Goal: Check status: Check status

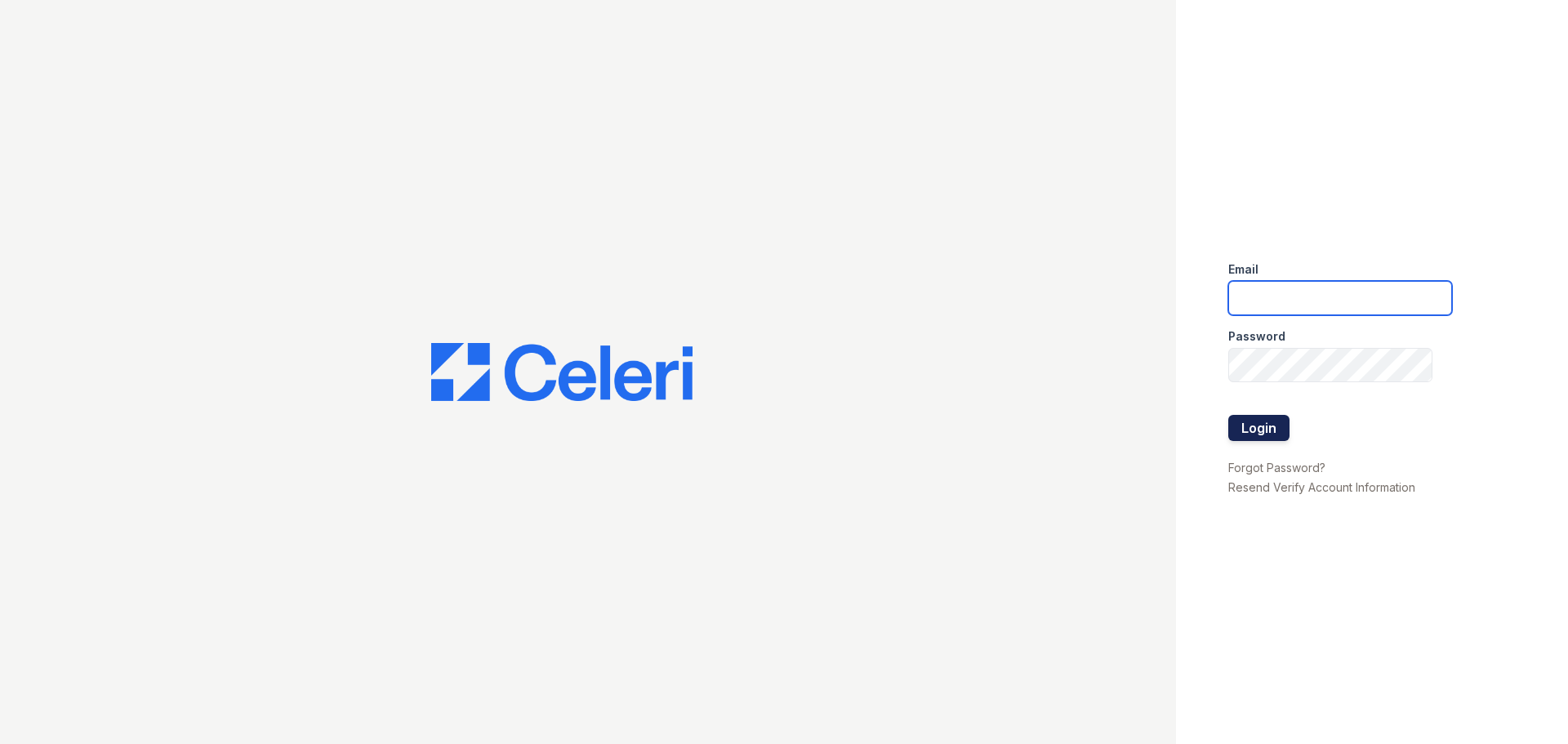
type input "jaxon1@cafmanagement.com"
click at [1268, 424] on button "Login" at bounding box center [1259, 427] width 61 height 26
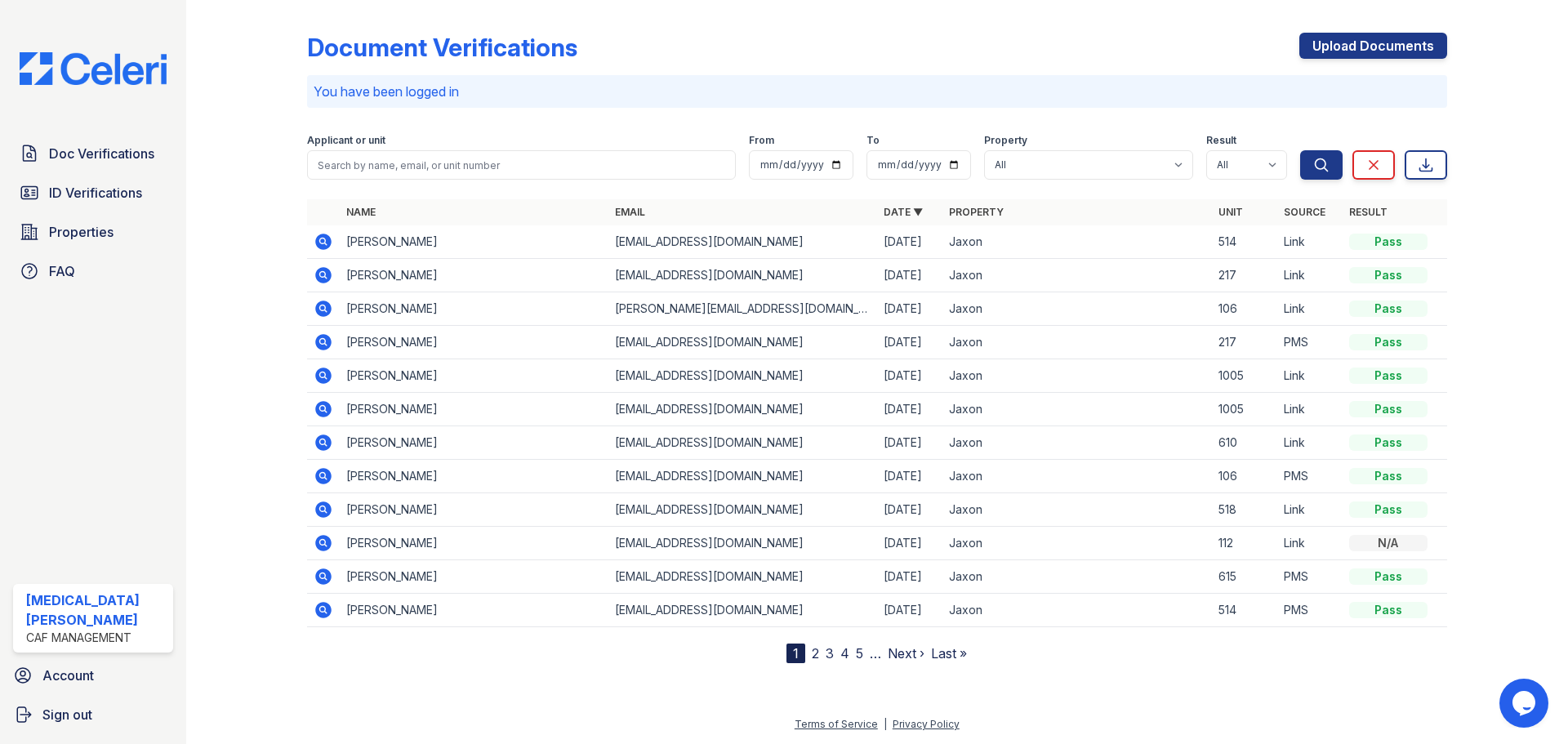
click at [62, 235] on span "Properties" at bounding box center [82, 231] width 65 height 20
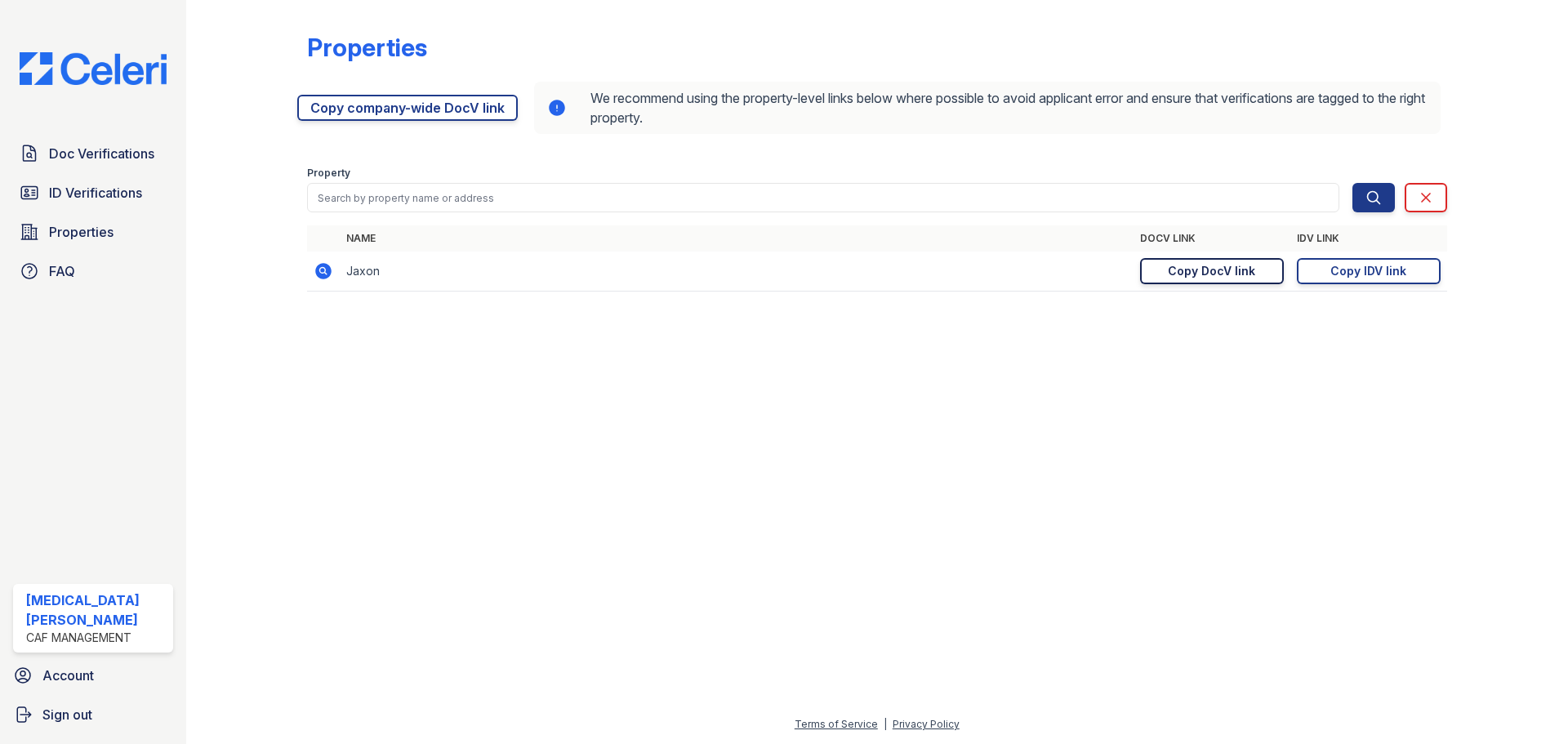
click at [1231, 276] on div "Copy DocV link" at bounding box center [1211, 271] width 87 height 16
click at [118, 149] on span "Doc Verifications" at bounding box center [102, 153] width 105 height 20
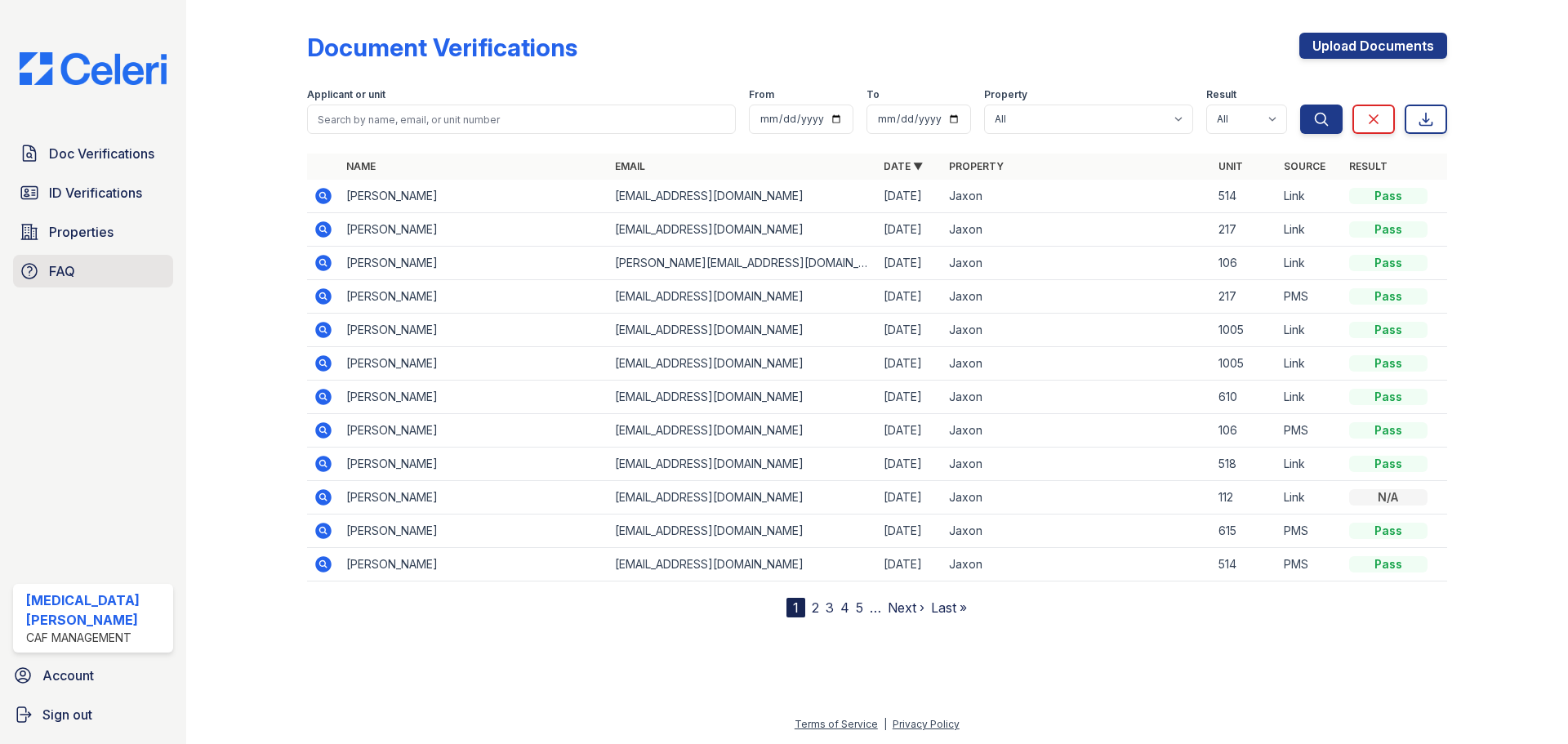
click at [48, 273] on link "FAQ" at bounding box center [93, 271] width 160 height 32
click at [64, 658] on div "Kyra Anderson CAF Management" at bounding box center [93, 618] width 173 height 82
click at [71, 665] on span "Account" at bounding box center [68, 674] width 52 height 20
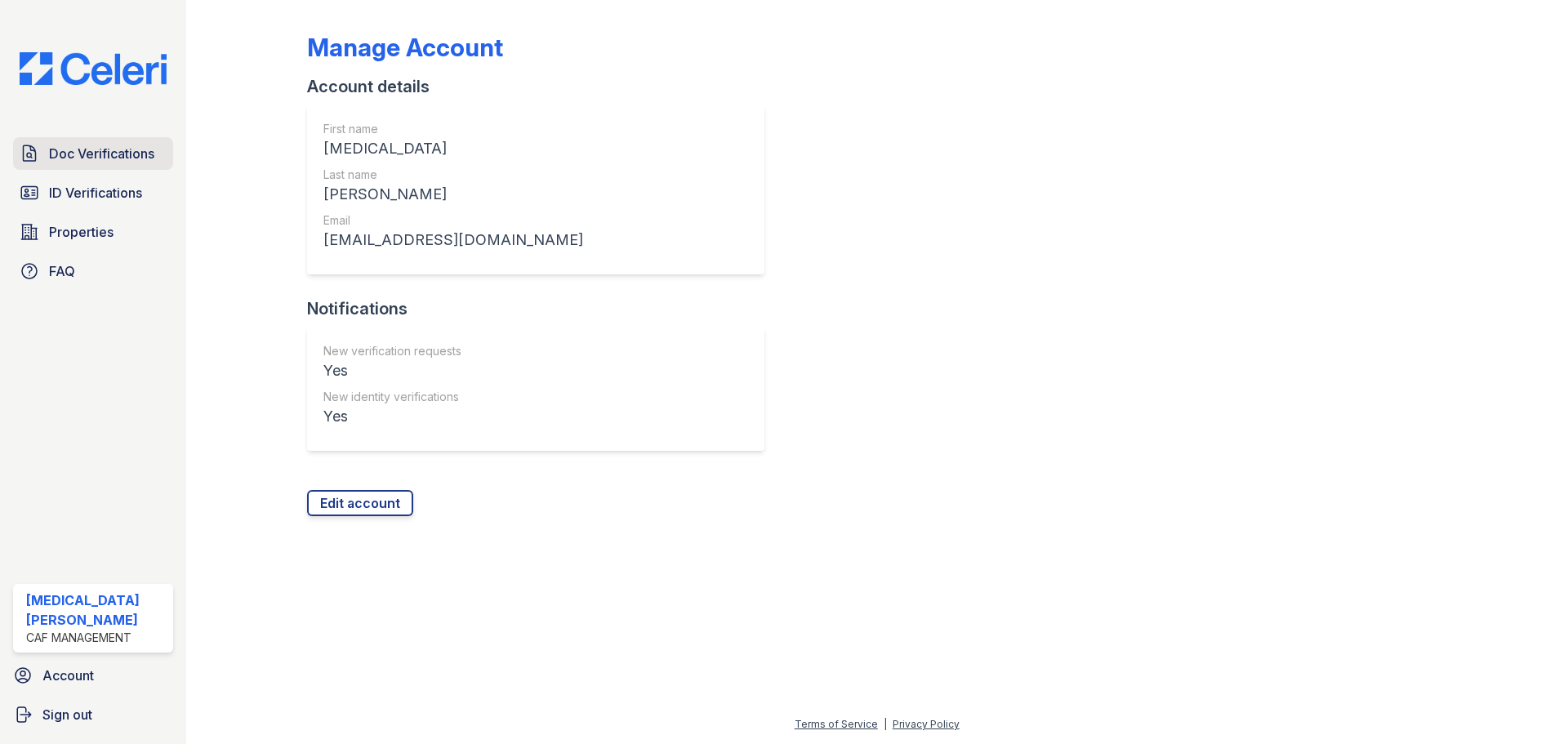
click at [114, 158] on span "Doc Verifications" at bounding box center [102, 153] width 105 height 20
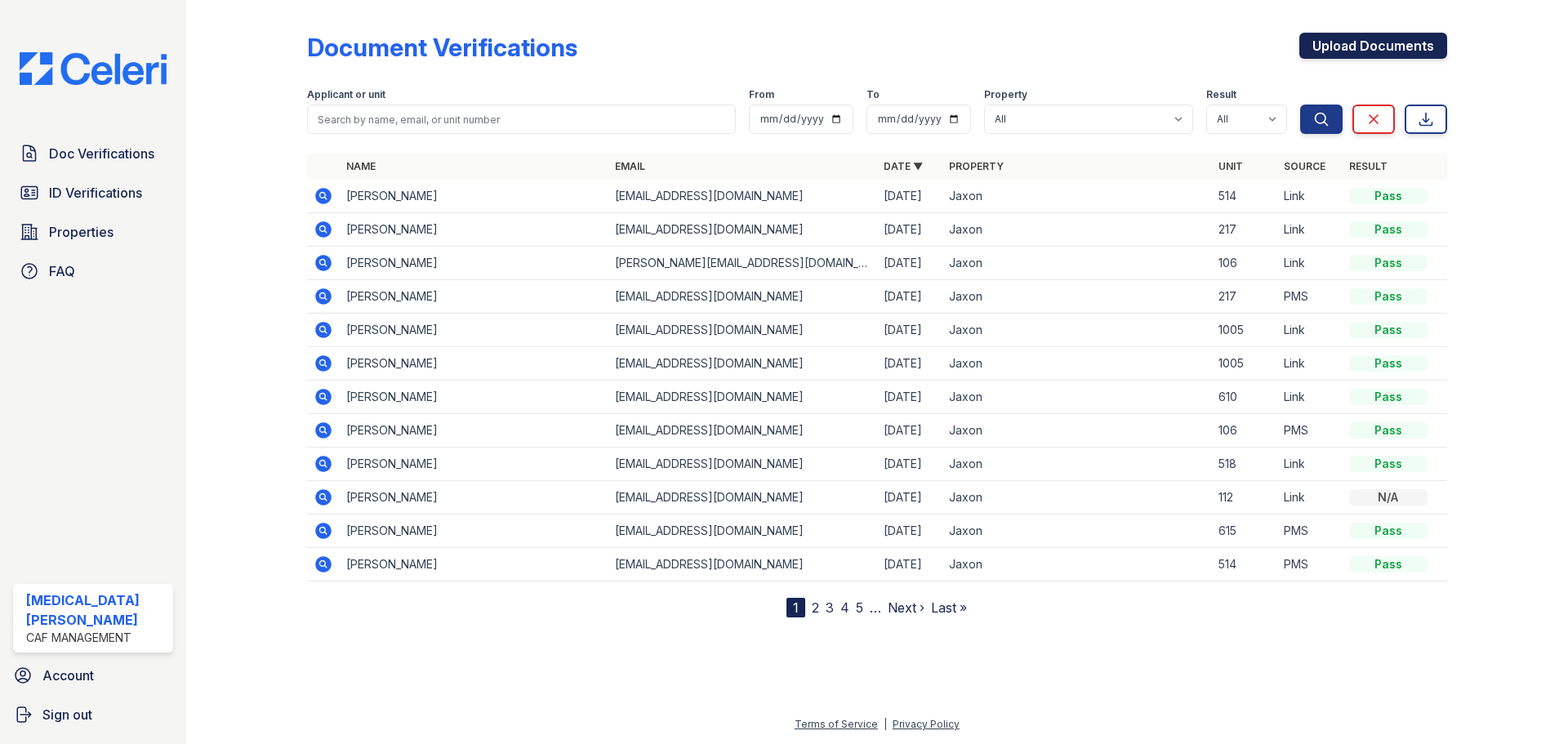
click at [1385, 50] on link "Upload Documents" at bounding box center [1373, 45] width 148 height 26
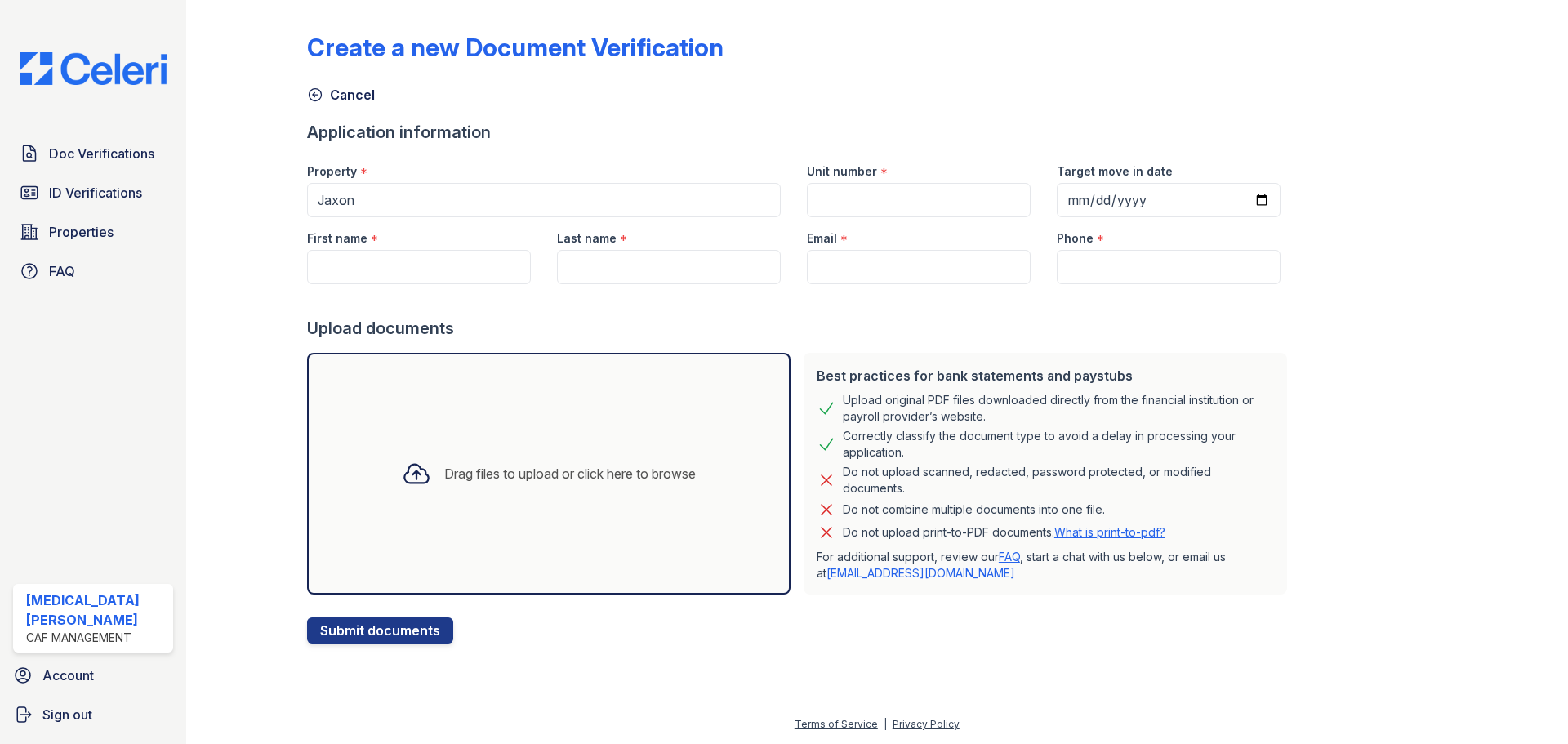
click at [278, 296] on div at bounding box center [260, 325] width 95 height 637
click at [349, 95] on link "Cancel" at bounding box center [341, 94] width 68 height 20
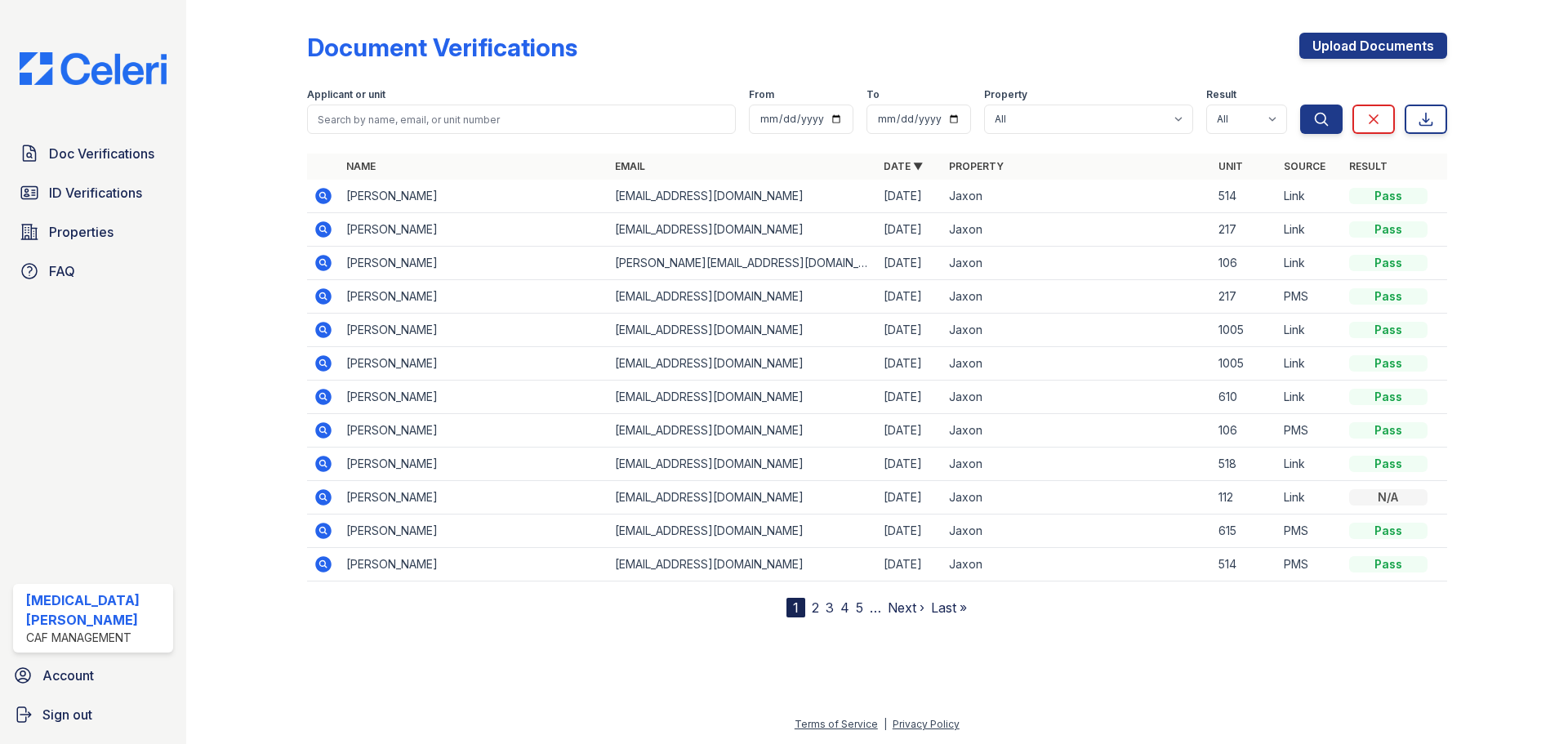
click at [661, 5] on div "Document Verifications Upload Documents Filter Applicant or unit From To Proper…" at bounding box center [877, 322] width 1329 height 644
click at [268, 187] on div at bounding box center [260, 312] width 95 height 611
click at [323, 195] on icon at bounding box center [322, 194] width 4 height 4
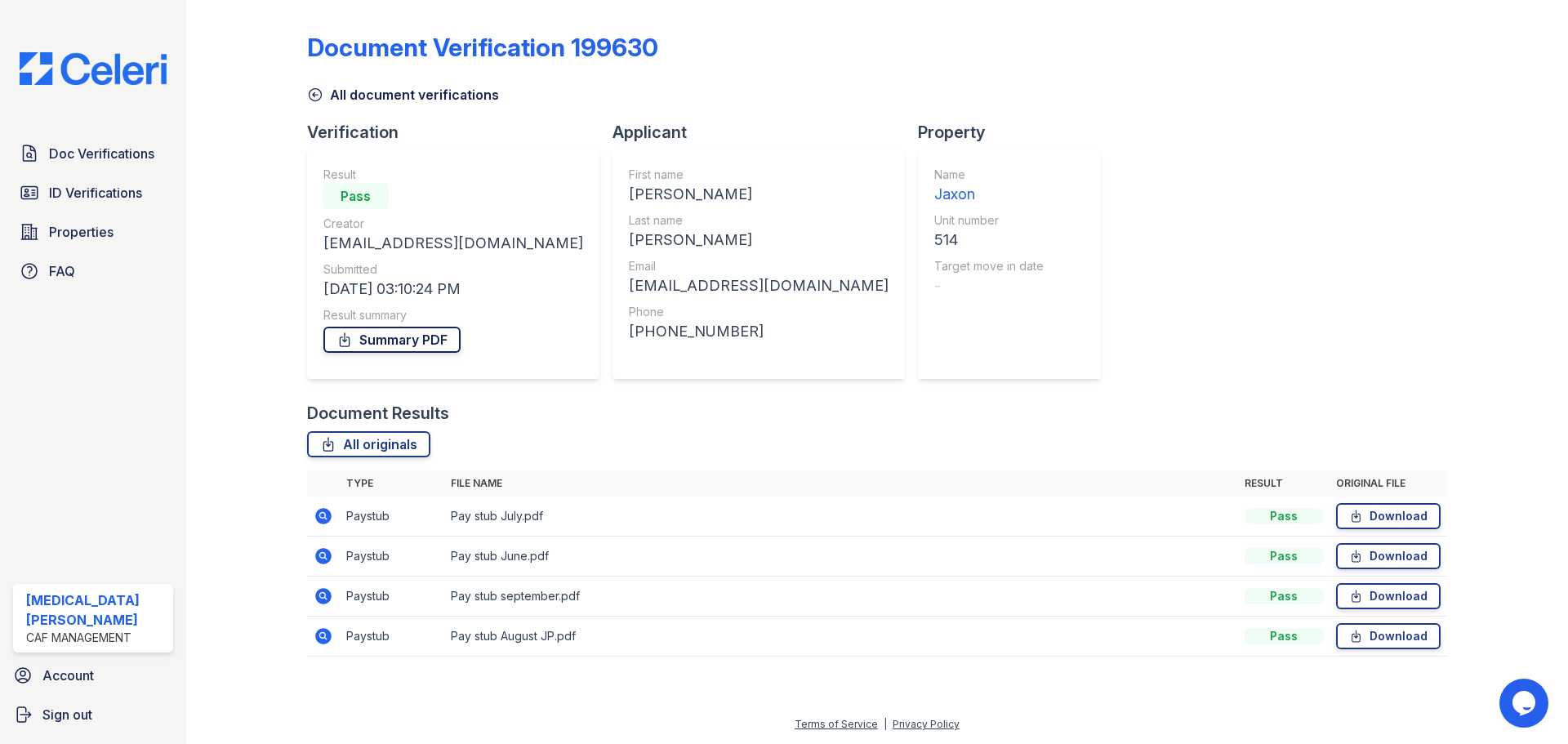
click at [382, 338] on link "Summary PDF" at bounding box center [392, 340] width 138 height 26
click at [96, 202] on span "ID Verifications" at bounding box center [96, 192] width 93 height 20
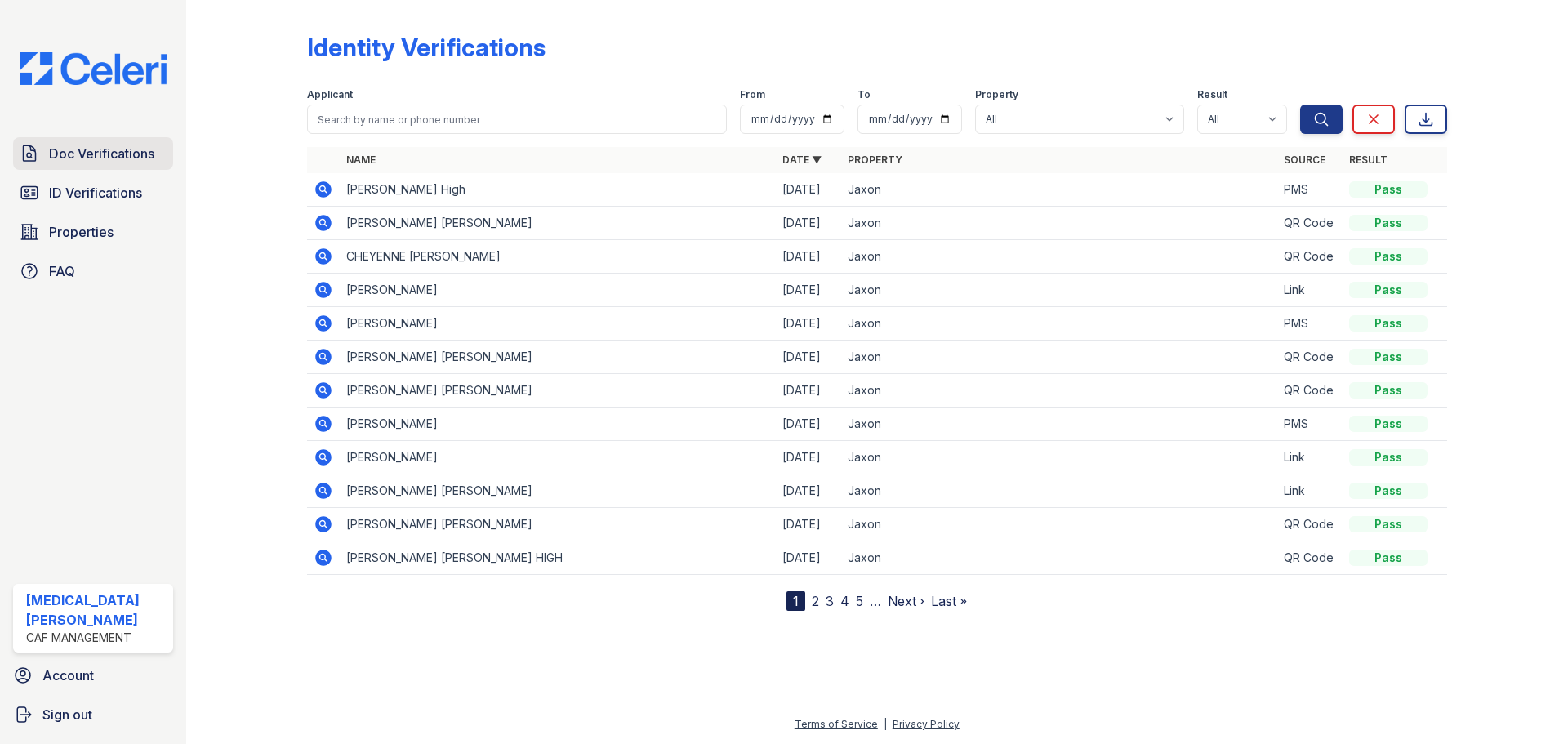
click at [124, 155] on span "Doc Verifications" at bounding box center [102, 153] width 105 height 20
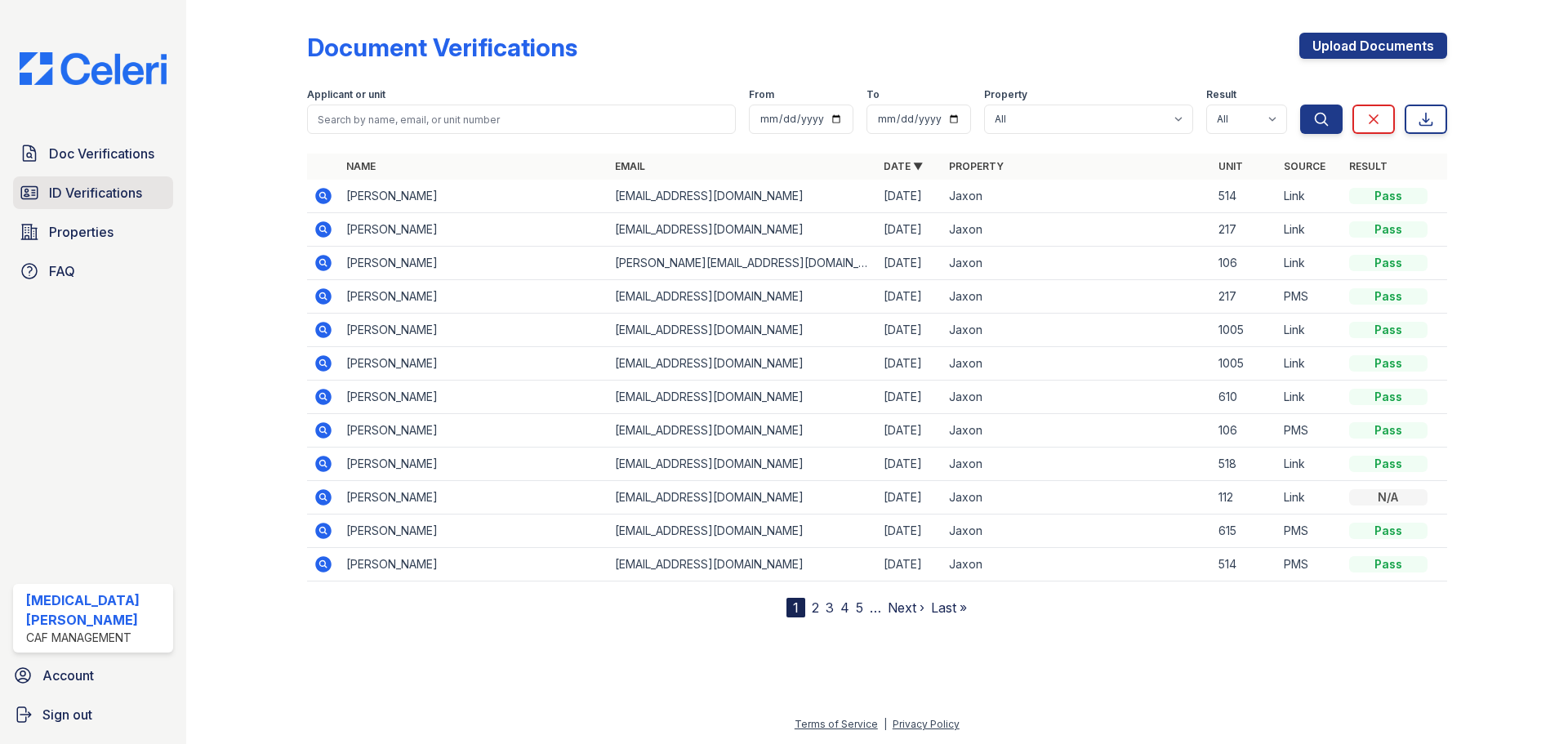
click at [99, 200] on span "ID Verifications" at bounding box center [96, 192] width 93 height 20
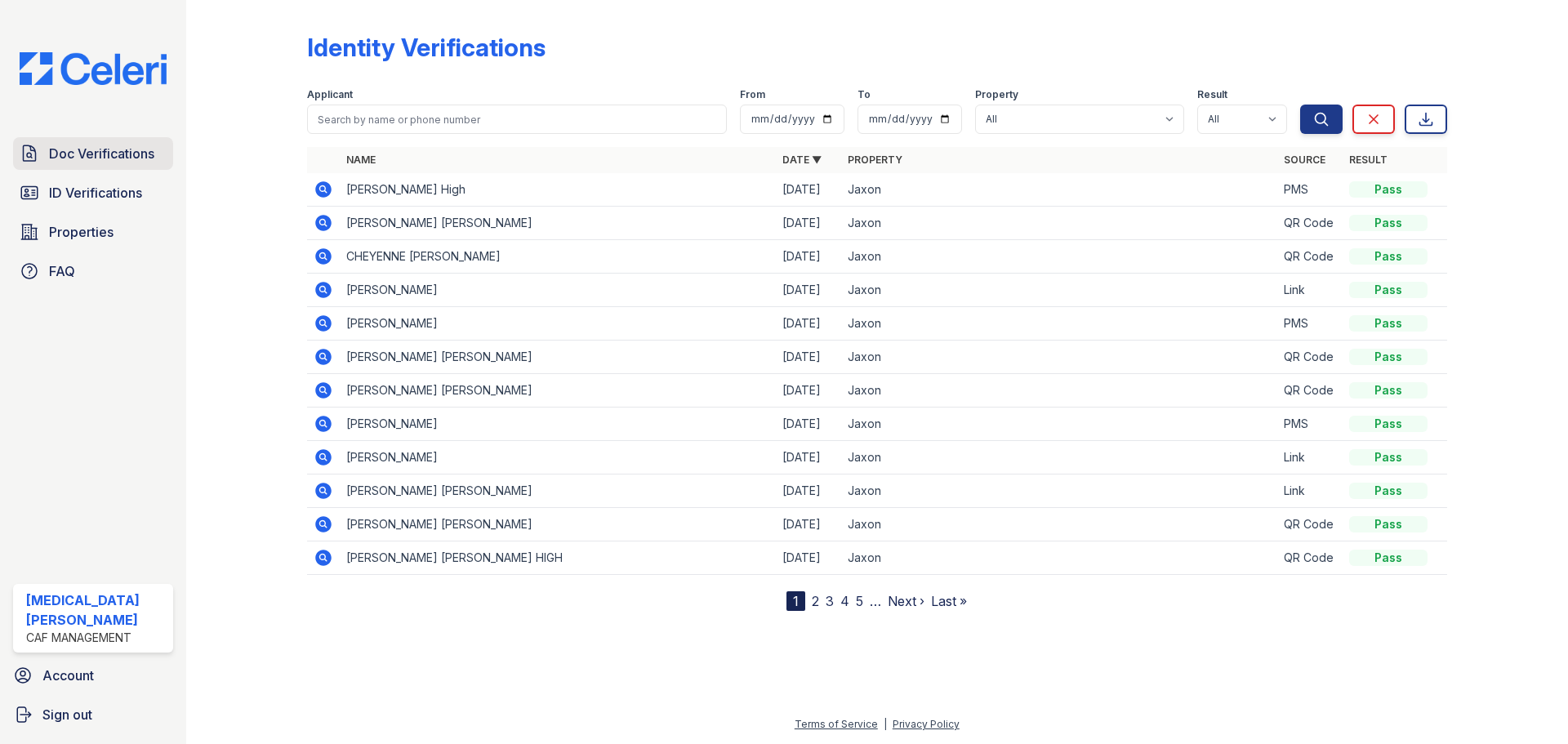
click at [124, 155] on span "Doc Verifications" at bounding box center [102, 153] width 105 height 20
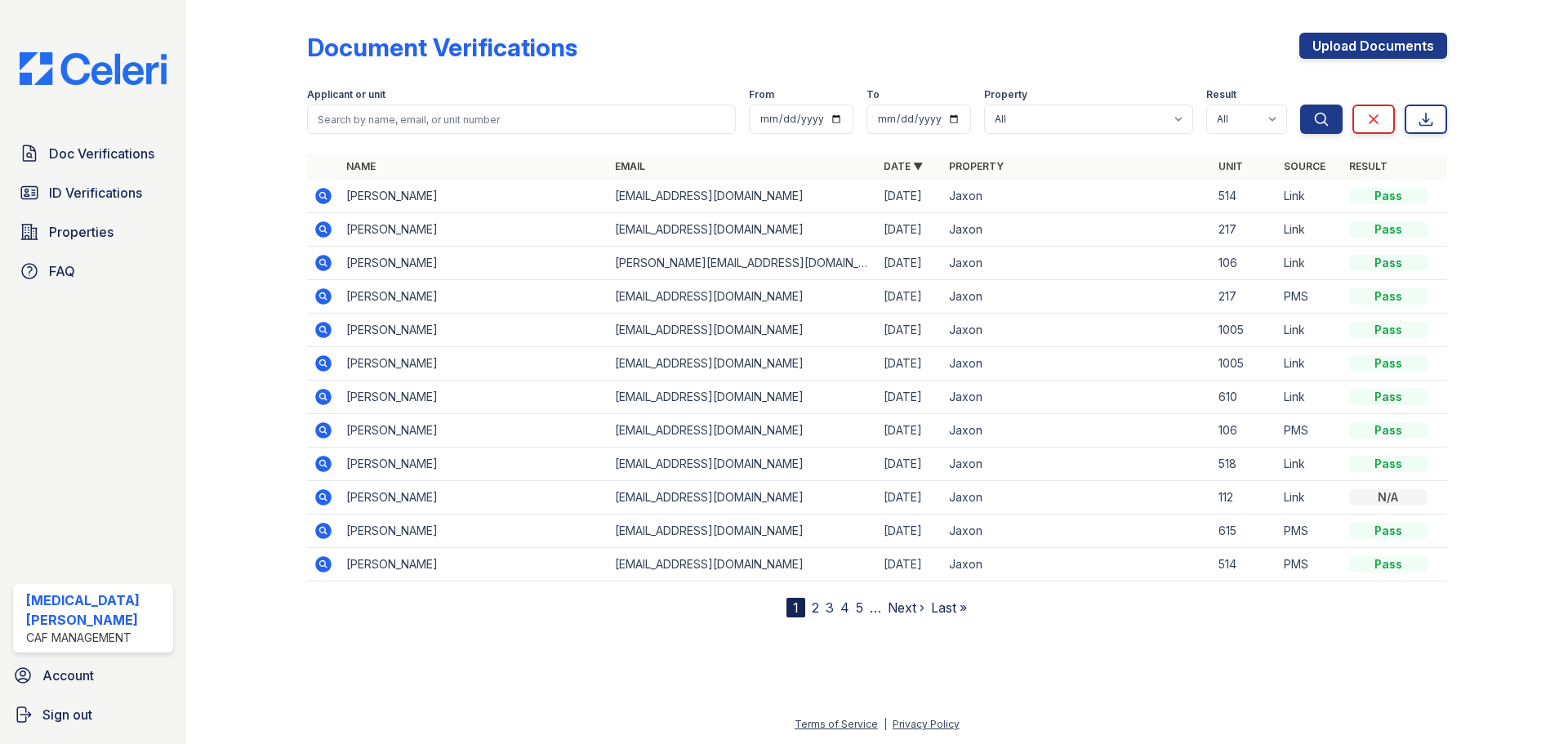
click at [324, 190] on icon at bounding box center [323, 195] width 16 height 16
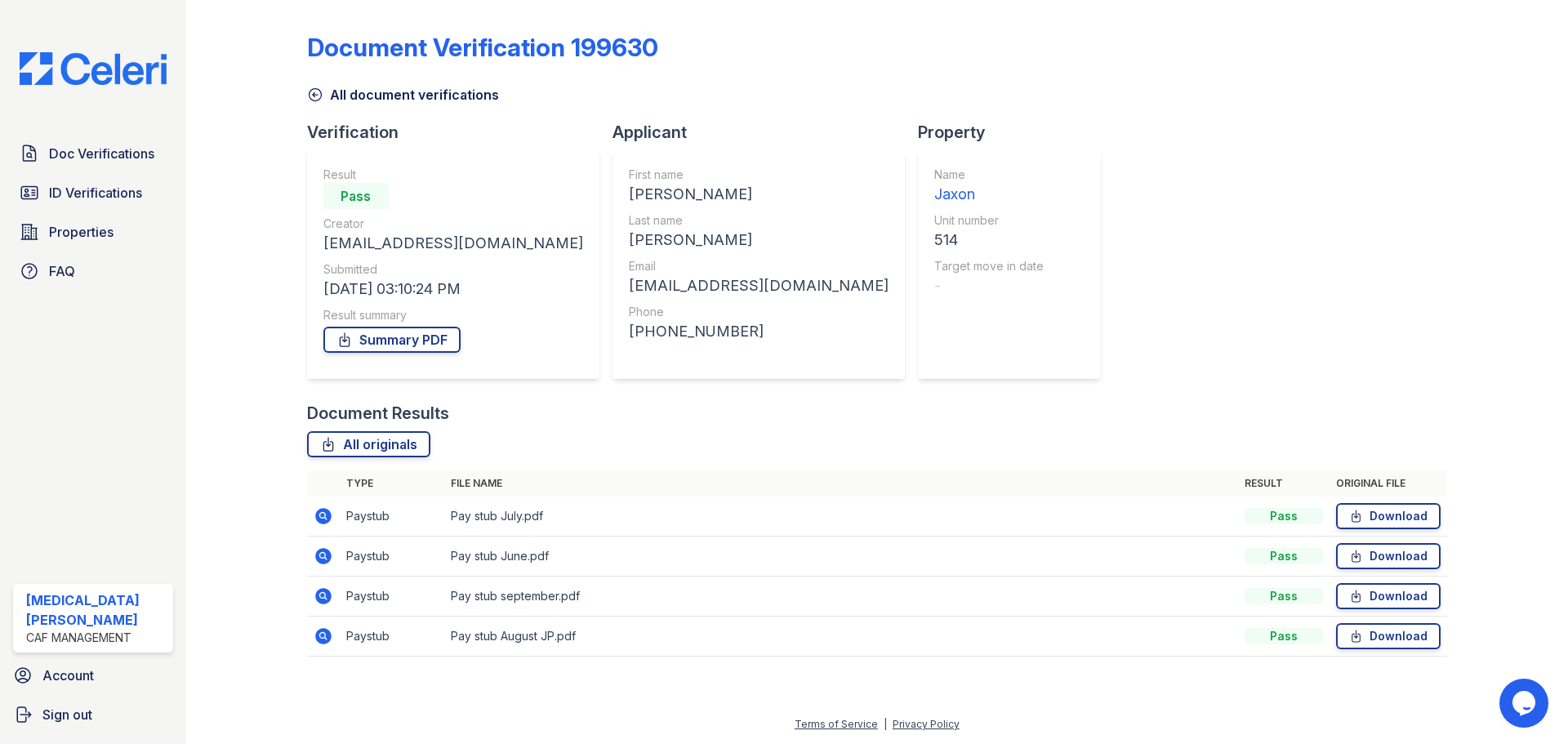
click at [322, 636] on icon at bounding box center [322, 634] width 4 height 4
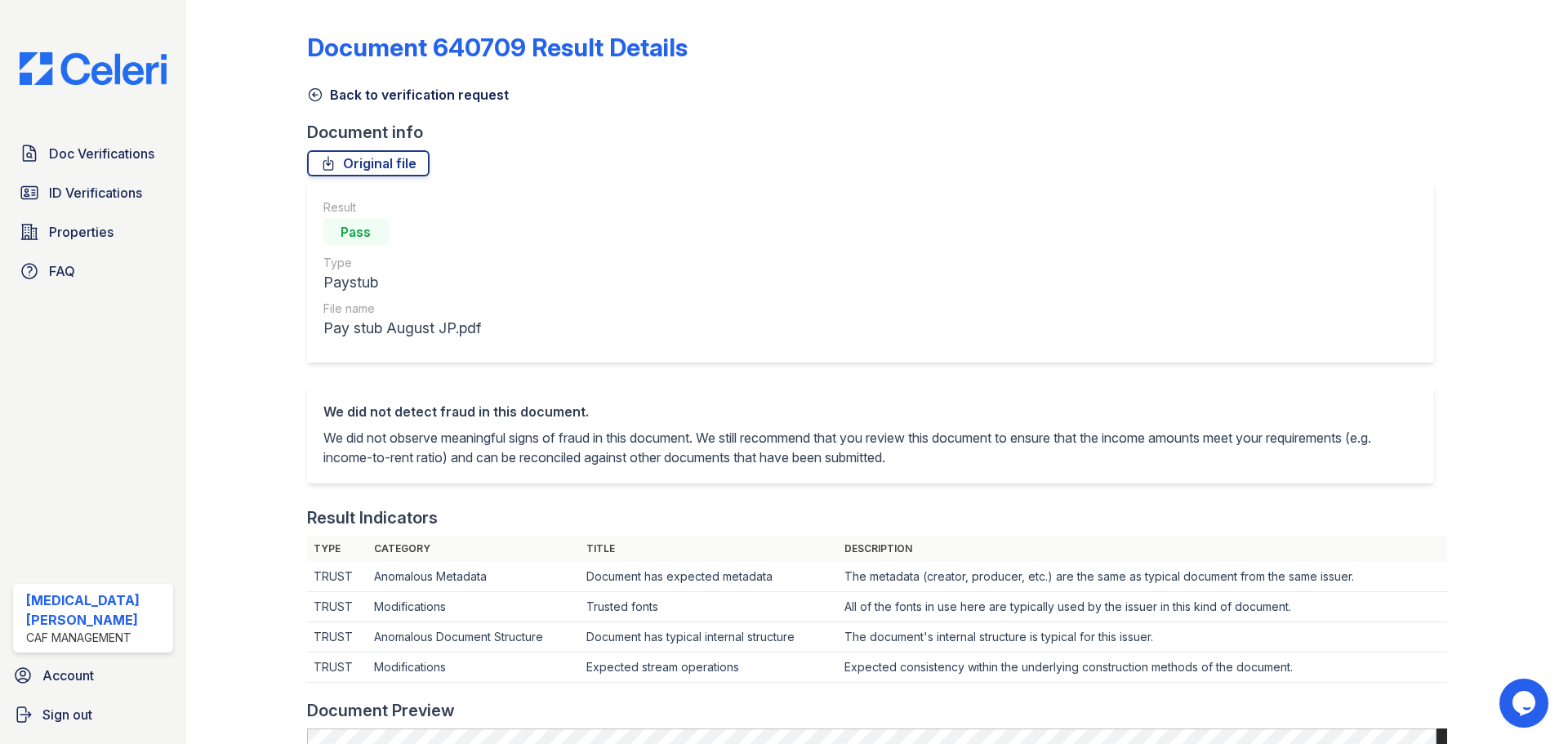
drag, startPoint x: 332, startPoint y: 89, endPoint x: 385, endPoint y: 88, distance: 53.0
click at [332, 89] on link "Back to verification request" at bounding box center [407, 94] width 201 height 20
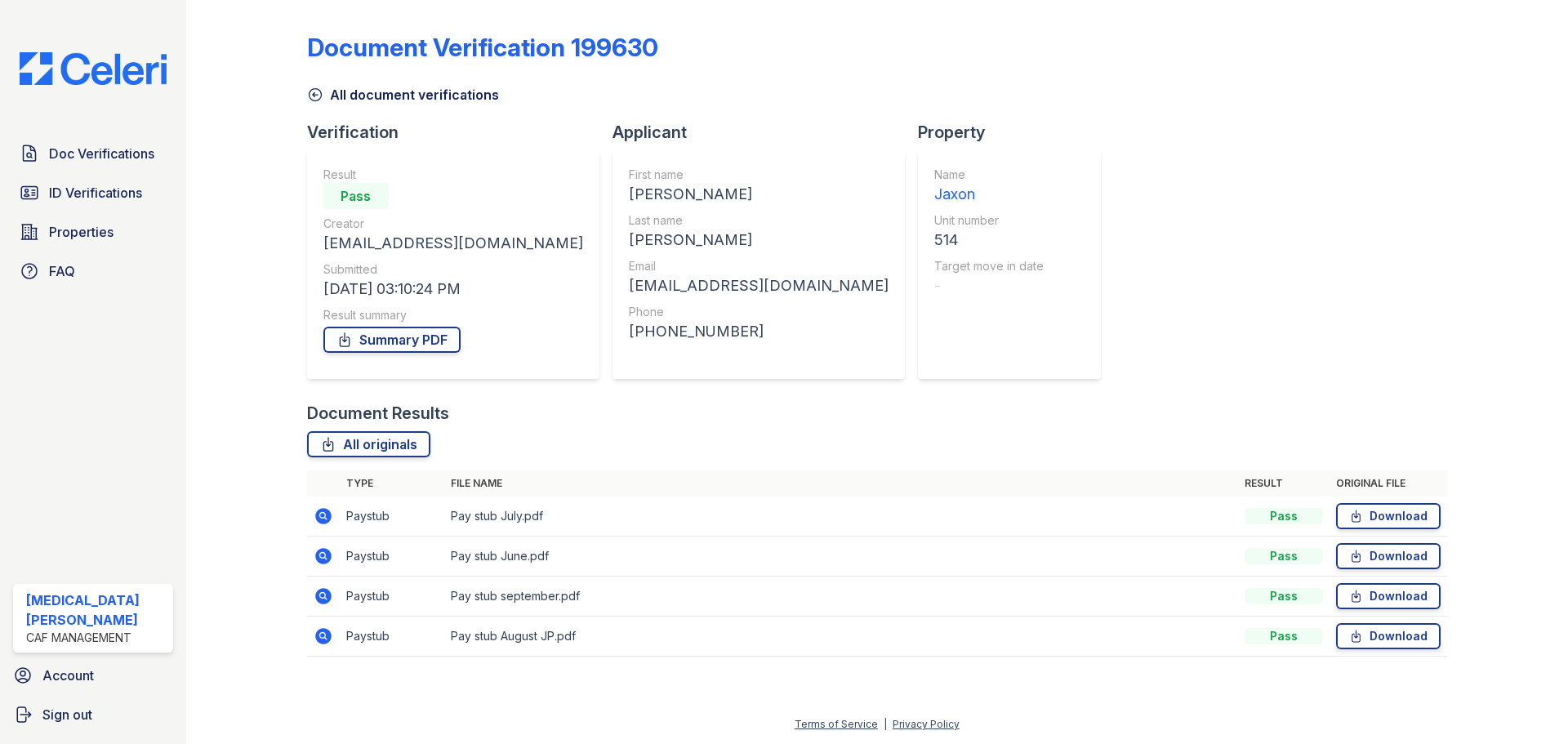
click at [323, 594] on icon at bounding box center [322, 595] width 4 height 4
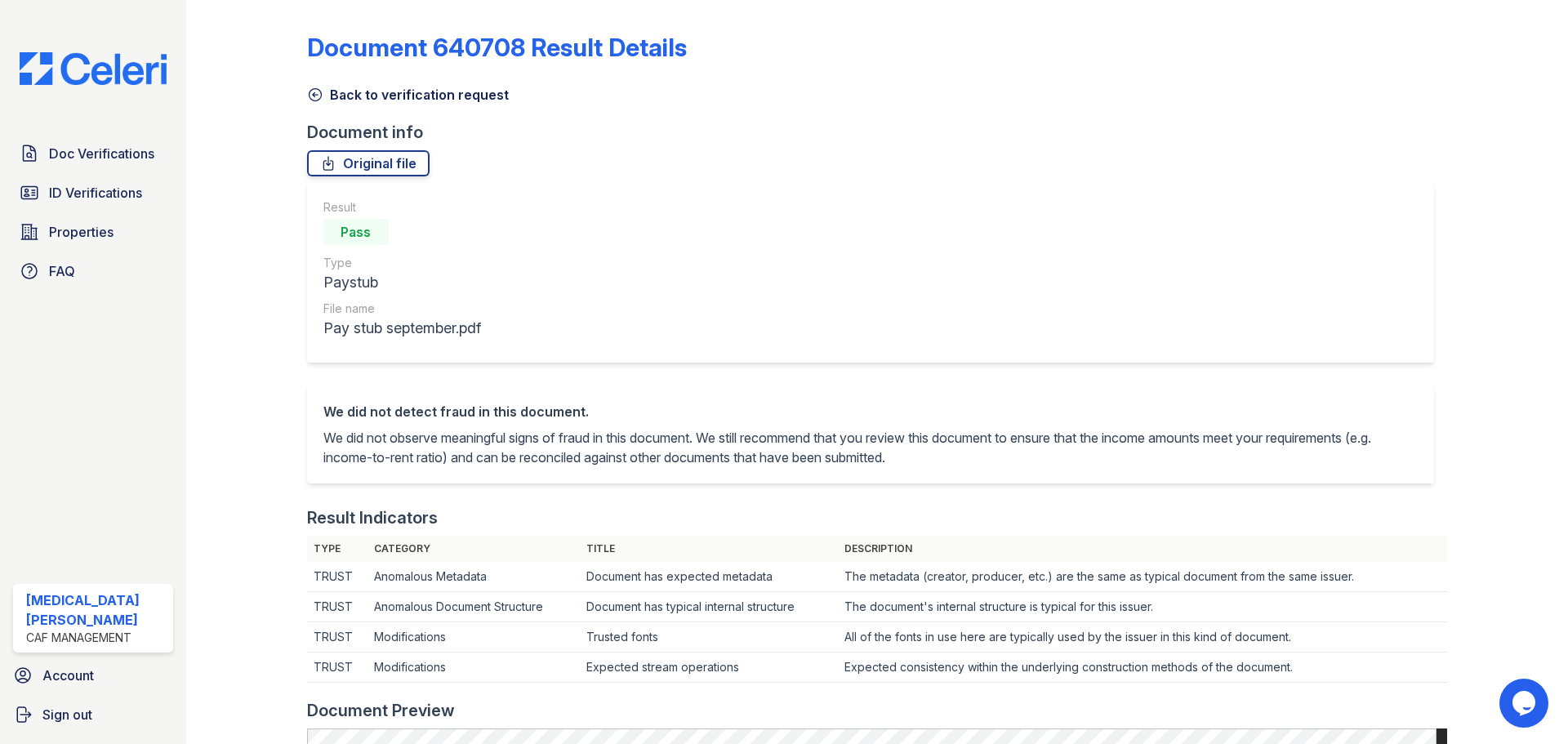
click at [351, 99] on link "Back to verification request" at bounding box center [407, 94] width 201 height 20
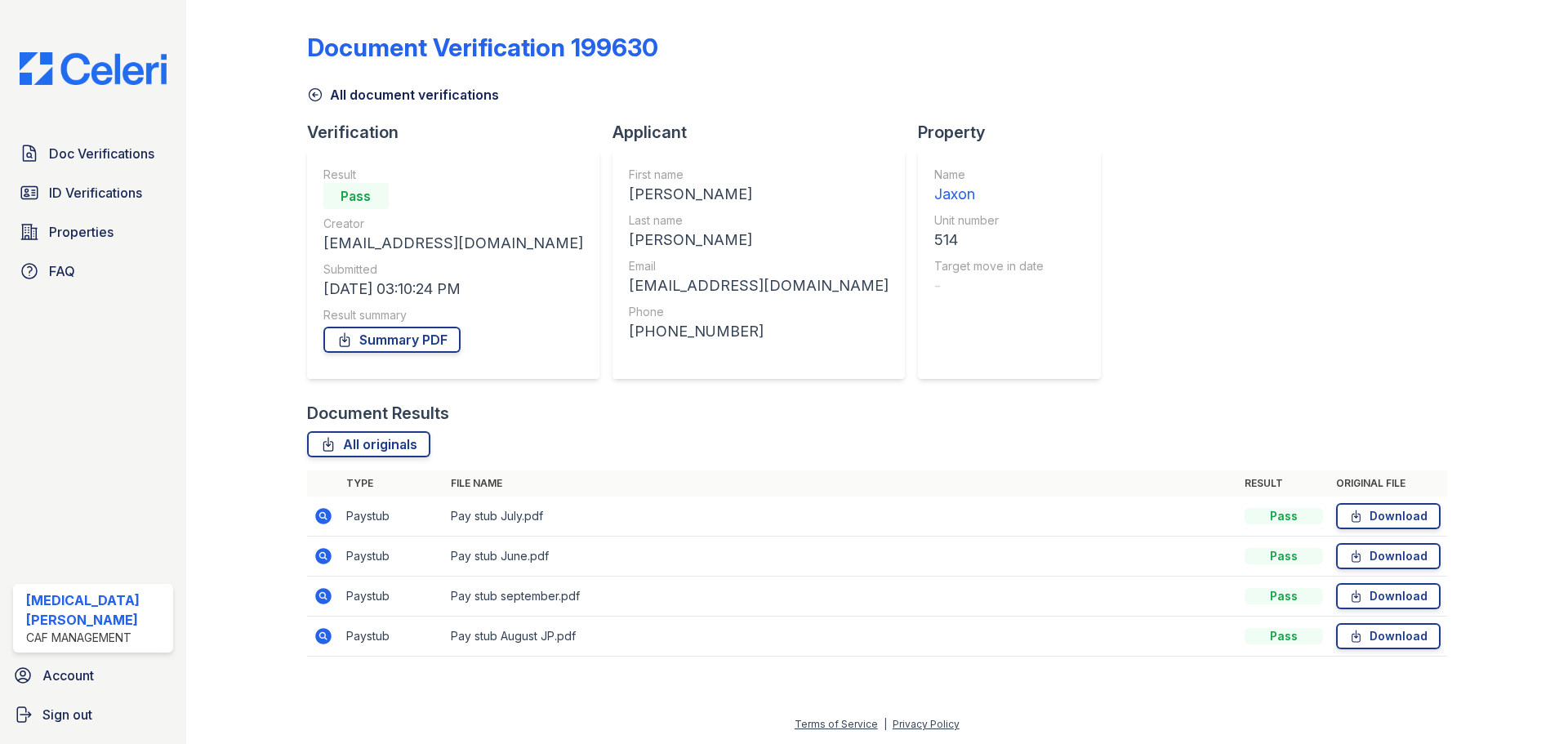
click at [325, 556] on icon at bounding box center [323, 555] width 20 height 20
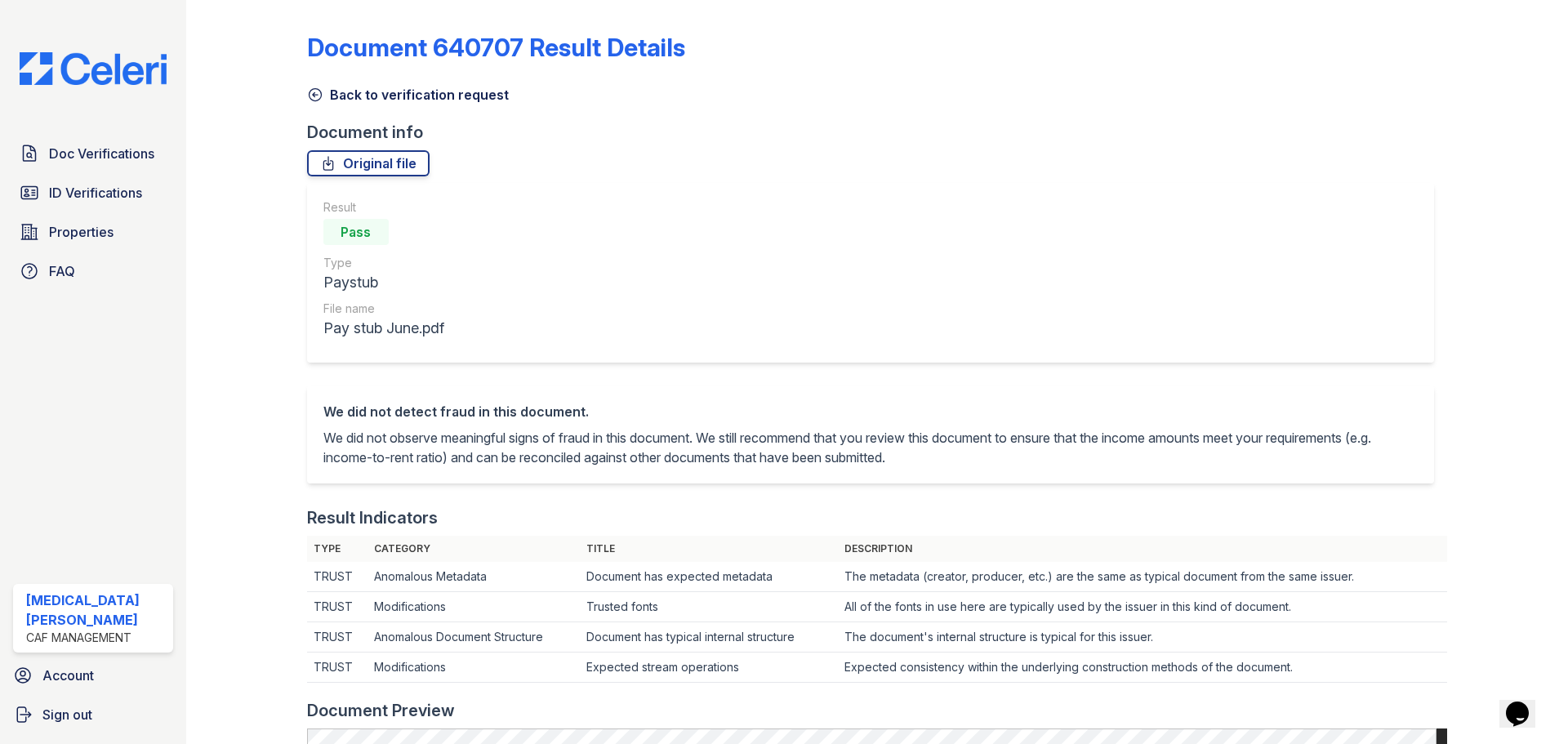
click at [356, 95] on link "Back to verification request" at bounding box center [407, 94] width 201 height 20
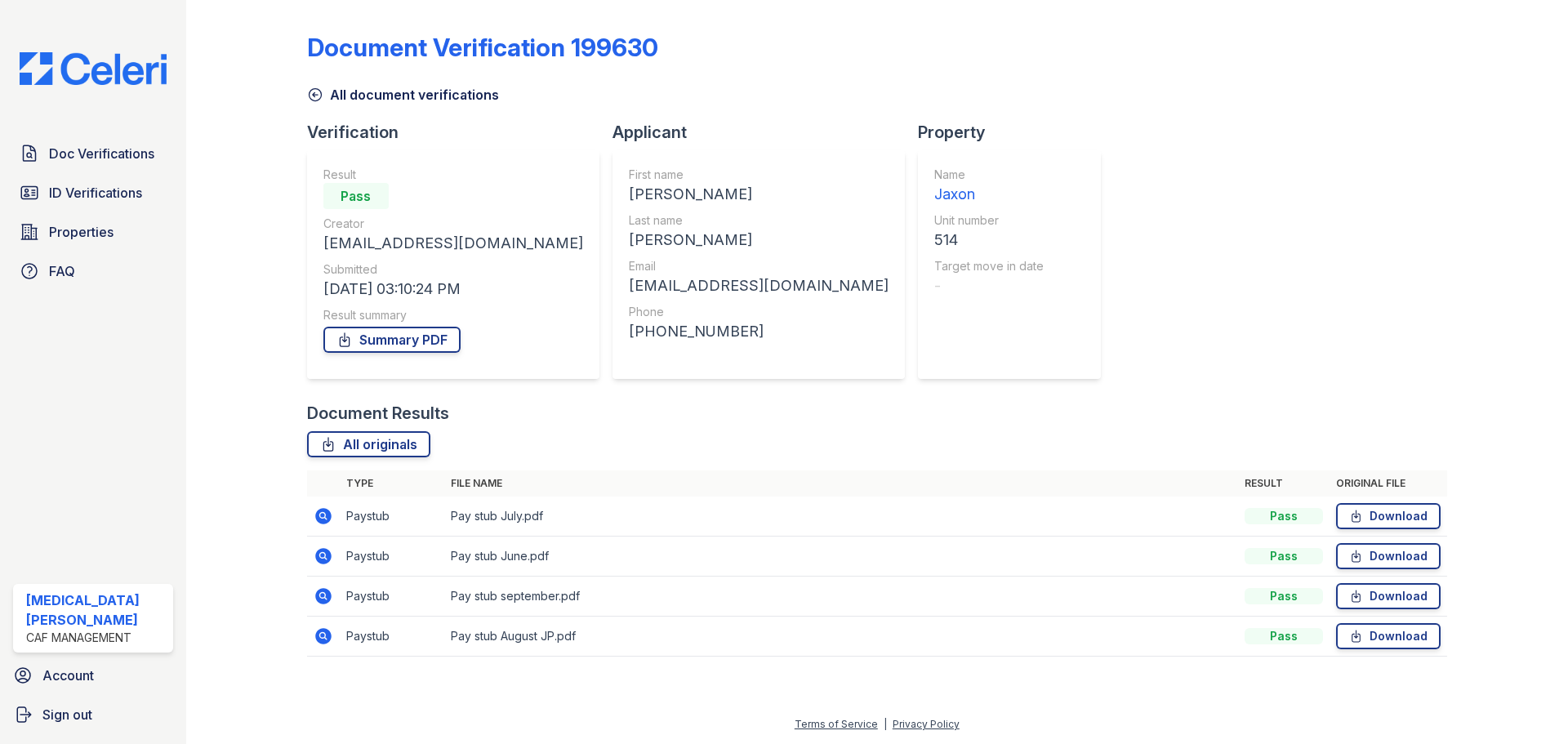
click at [327, 517] on icon at bounding box center [323, 516] width 16 height 16
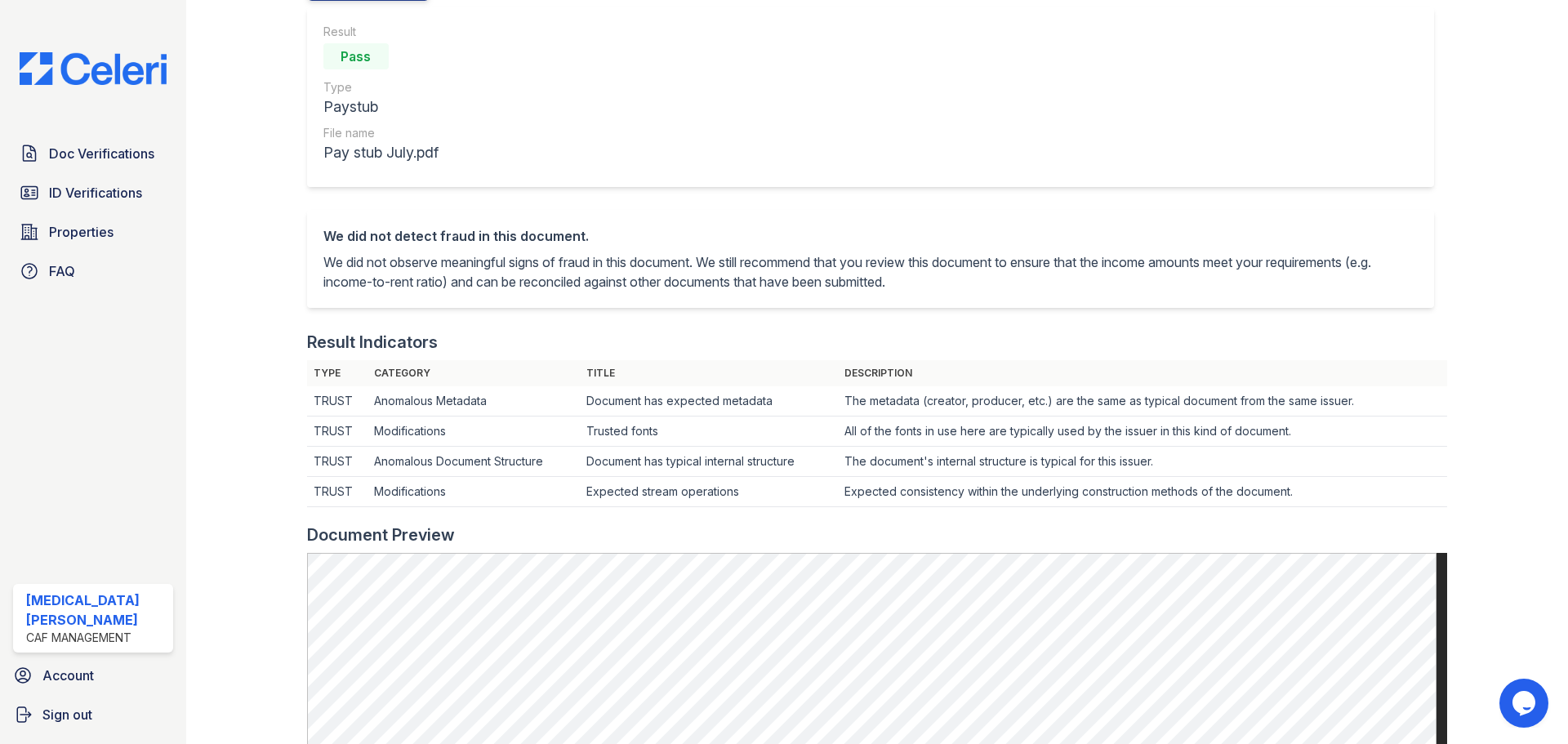
scroll to position [409, 0]
